Goal: Transaction & Acquisition: Purchase product/service

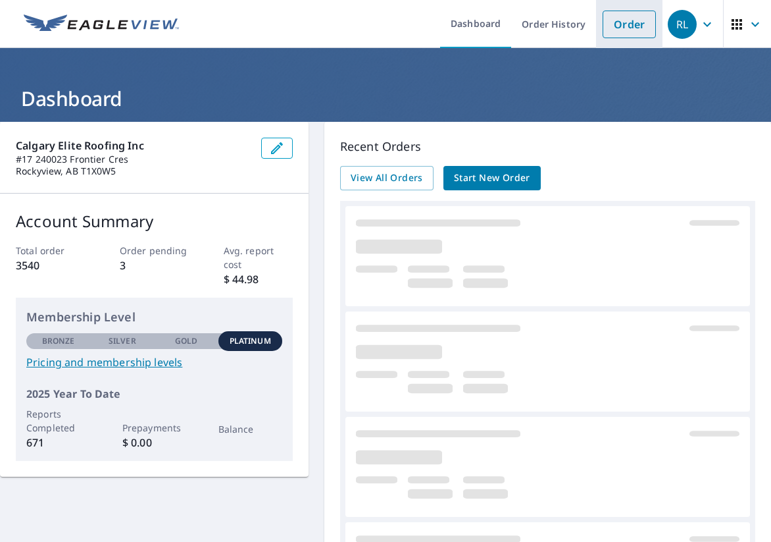
click at [623, 26] on link "Order" at bounding box center [629, 25] width 53 height 28
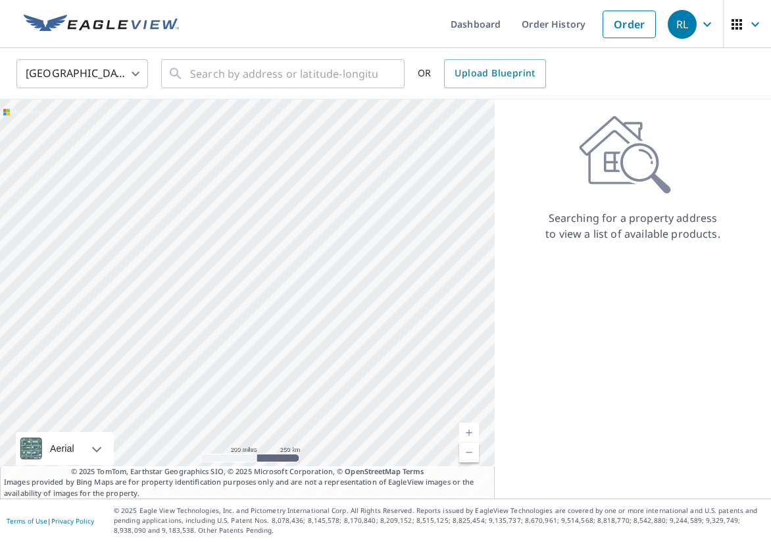
click at [131, 74] on body "RL RL Dashboard Order History Order RL United States US ​ ​ OR Upload Blueprint…" at bounding box center [385, 271] width 771 height 542
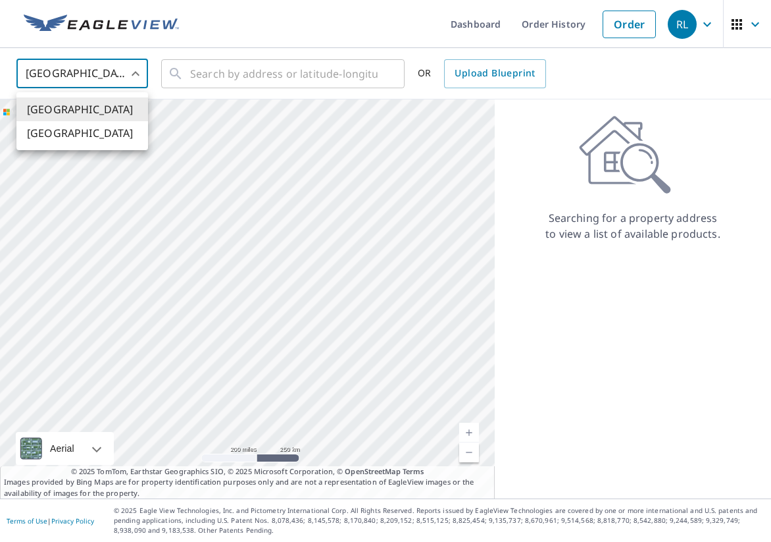
click at [109, 133] on li "[GEOGRAPHIC_DATA]" at bounding box center [82, 133] width 132 height 24
type input "CA"
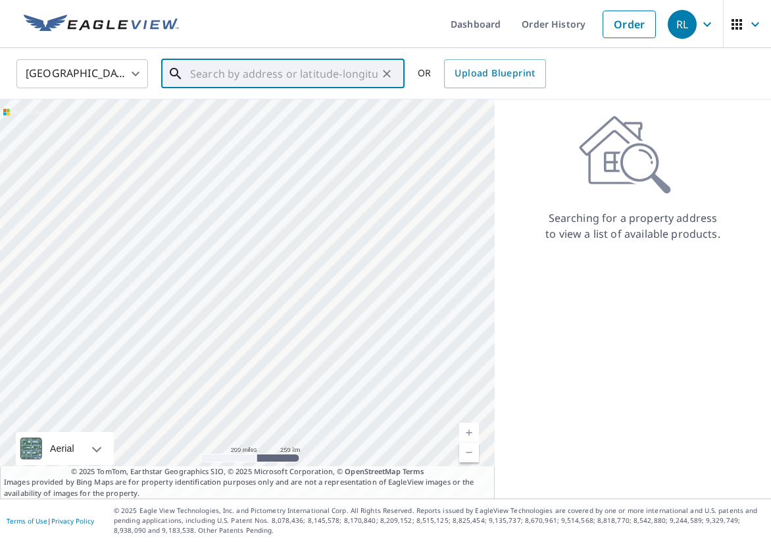
click at [238, 72] on input "text" at bounding box center [284, 73] width 188 height 37
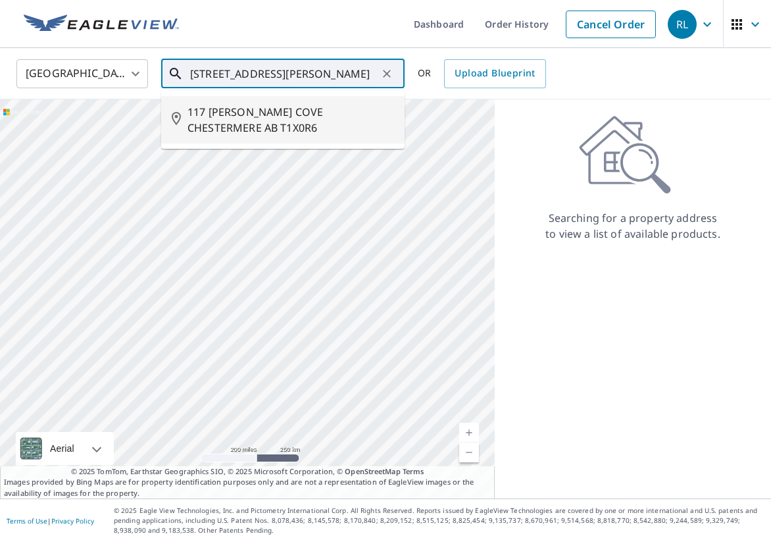
click at [265, 109] on span "117 [PERSON_NAME] COVE CHESTERMERE AB T1X0R6" at bounding box center [291, 120] width 207 height 32
type input "117 [PERSON_NAME] COVE CHESTERMERE AB T1X0R6"
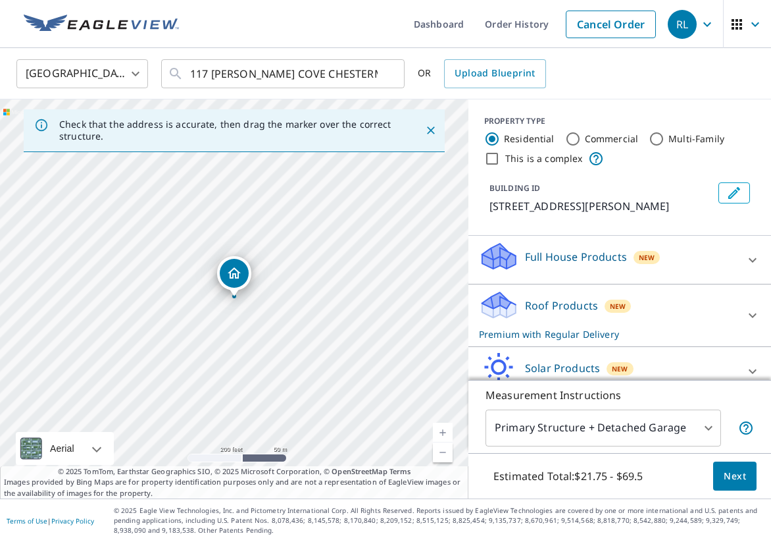
click at [738, 263] on div at bounding box center [753, 260] width 32 height 32
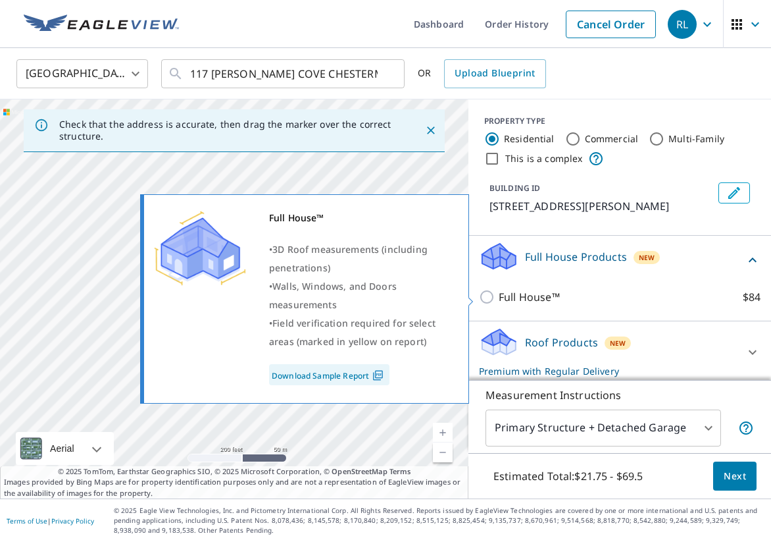
click at [510, 303] on p "Full House™" at bounding box center [529, 297] width 61 height 16
click at [499, 303] on input "Full House™ $84" at bounding box center [489, 297] width 20 height 16
checkbox input "true"
checkbox input "false"
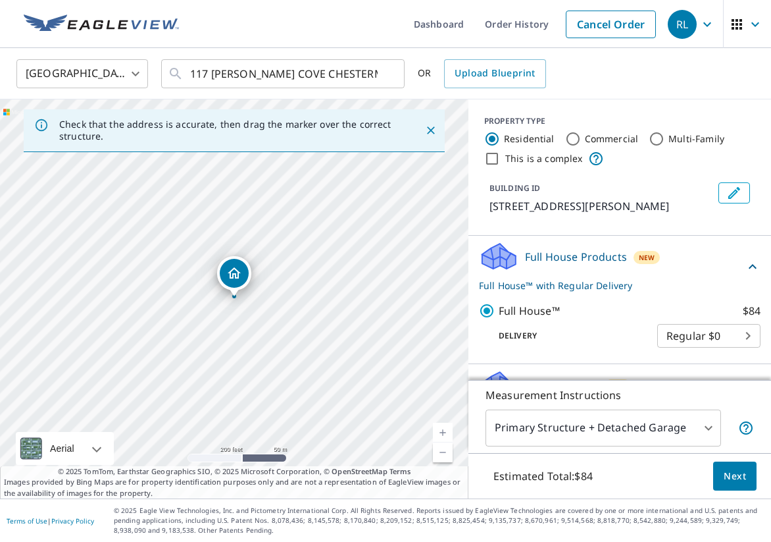
click at [726, 469] on span "Next" at bounding box center [735, 476] width 22 height 16
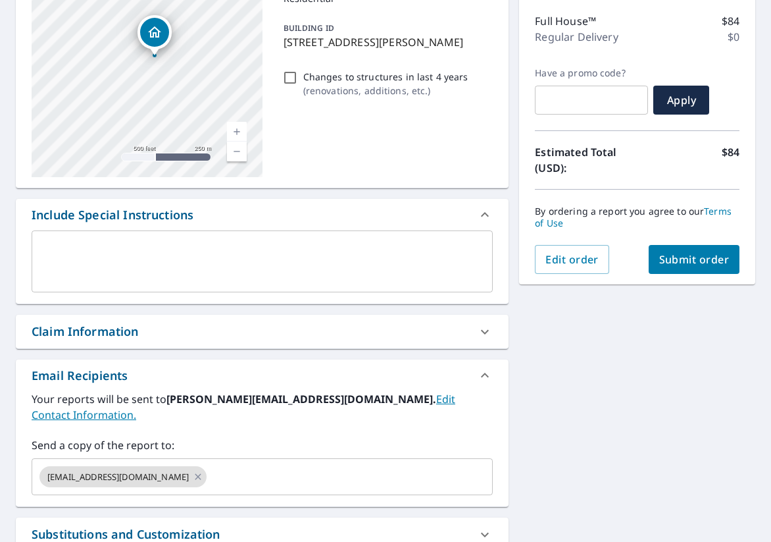
scroll to position [199, 0]
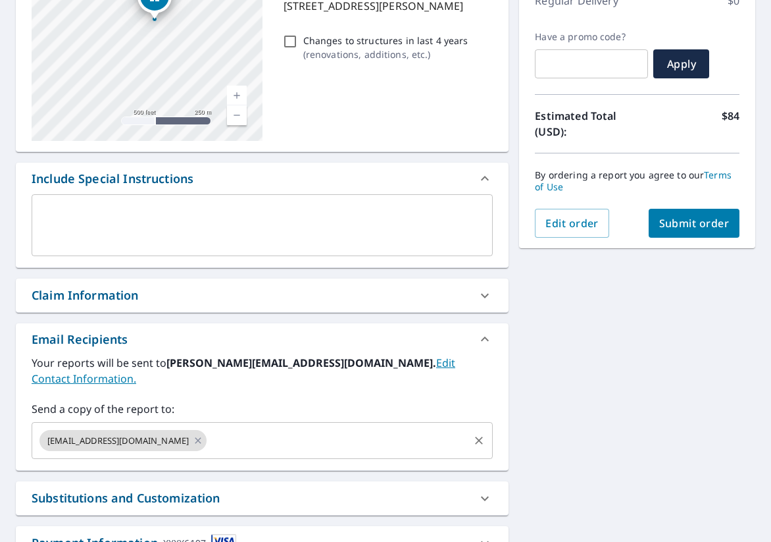
drag, startPoint x: 191, startPoint y: 424, endPoint x: 167, endPoint y: 423, distance: 24.4
click at [193, 433] on icon at bounding box center [198, 440] width 11 height 14
checkbox input "true"
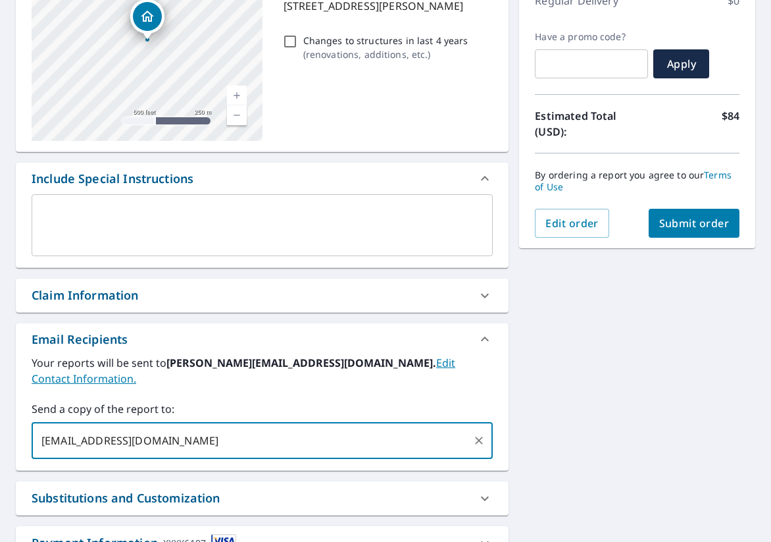
type input "[EMAIL_ADDRESS][DOMAIN_NAME]"
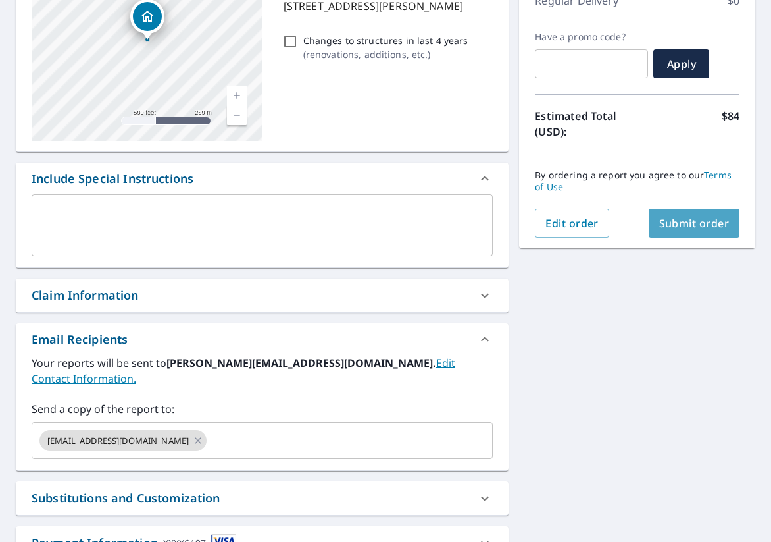
click at [698, 228] on span "Submit order" at bounding box center [694, 223] width 70 height 14
checkbox input "true"
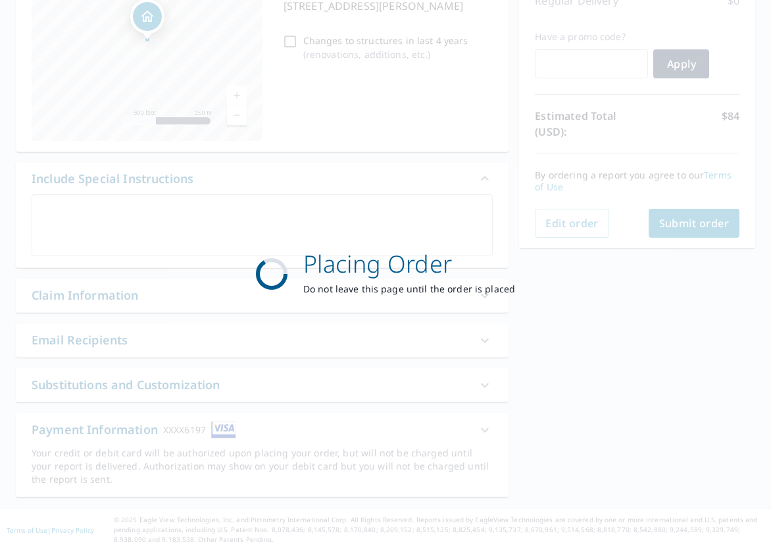
scroll to position [0, 0]
